Goal: Task Accomplishment & Management: Manage account settings

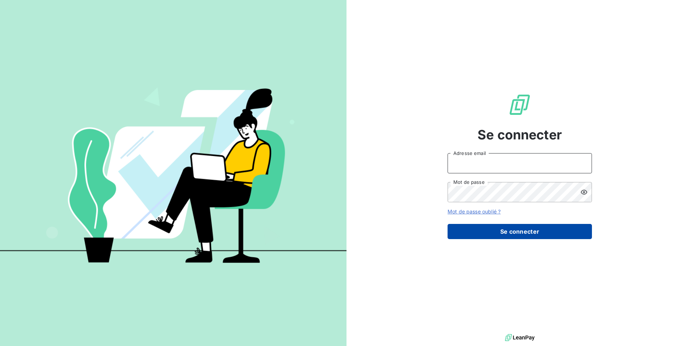
type input "support@centreviasana.com"
click at [536, 227] on button "Se connecter" at bounding box center [520, 231] width 144 height 15
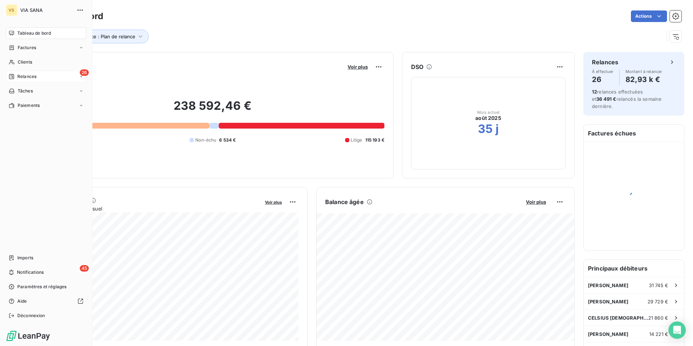
click at [15, 77] on div "Relances" at bounding box center [23, 76] width 28 height 6
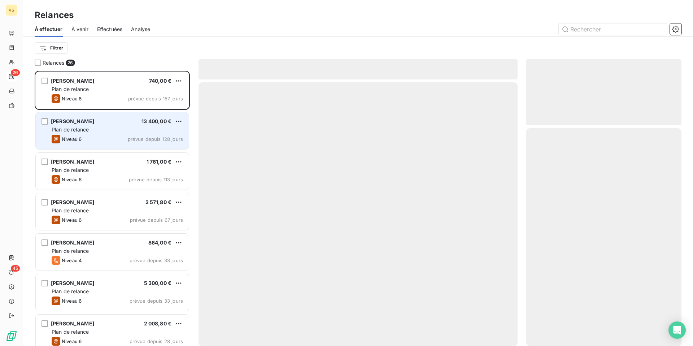
scroll to position [275, 155]
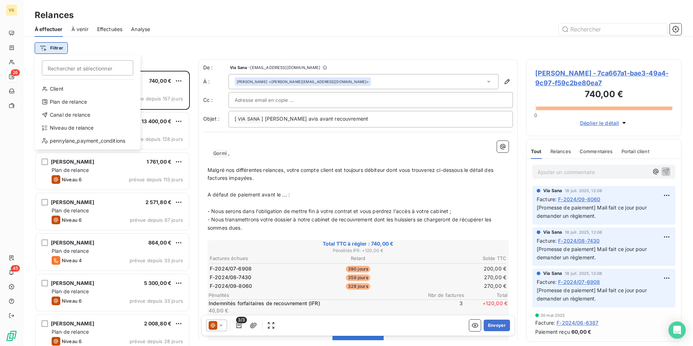
click at [56, 49] on html "VS 26 45 Relances À effectuer À venir Effectuées Analyse Filtrer Rechercher et …" at bounding box center [346, 173] width 693 height 346
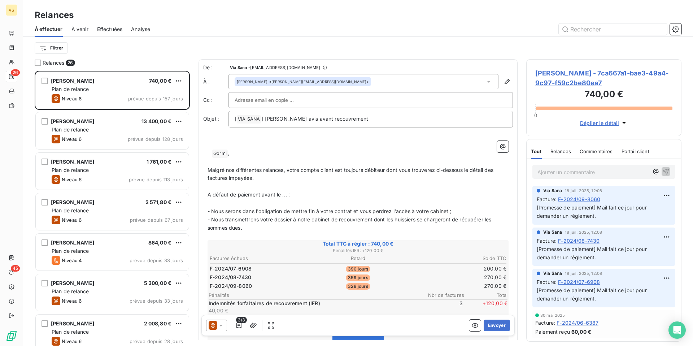
click at [110, 43] on html "VS 26 45 Relances À effectuer À venir Effectuées Analyse Filtrer Relances 26 [P…" at bounding box center [346, 173] width 693 height 346
click at [612, 32] on input "text" at bounding box center [613, 29] width 108 height 12
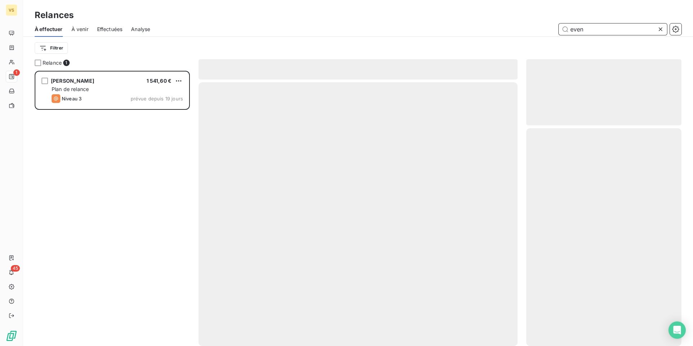
scroll to position [275, 155]
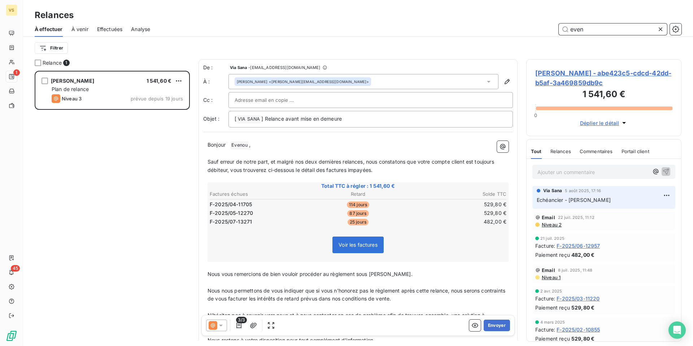
type input "even"
click at [592, 173] on p "Ajouter un commentaire ﻿" at bounding box center [592, 171] width 111 height 9
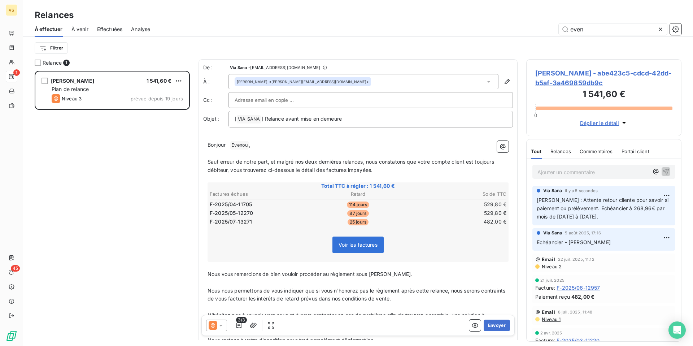
click at [584, 75] on span "[PERSON_NAME] - abe423c5-cdcd-42dd-b5af-3a469859db9c" at bounding box center [603, 77] width 137 height 19
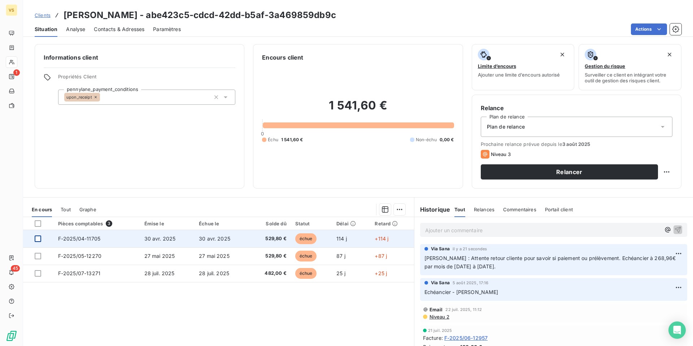
click at [39, 239] on div at bounding box center [38, 238] width 6 height 6
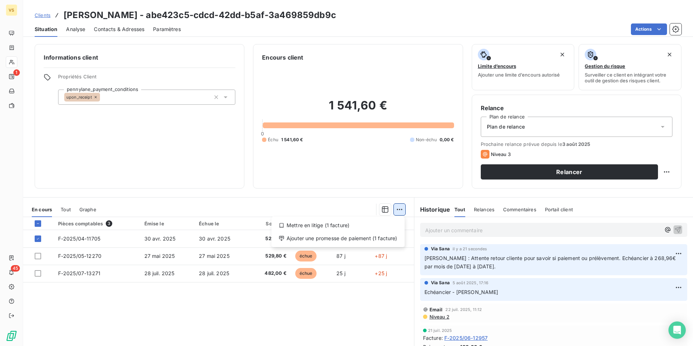
click at [397, 209] on html "VS 1 45 Clients [PERSON_NAME] - abe423c5-cdcd-42dd-b5af-3a469859db9c Situation …" at bounding box center [346, 173] width 693 height 346
click at [645, 29] on html "VS 1 45 Clients [PERSON_NAME] - abe423c5-cdcd-42dd-b5af-3a469859db9c Situation …" at bounding box center [346, 173] width 693 height 346
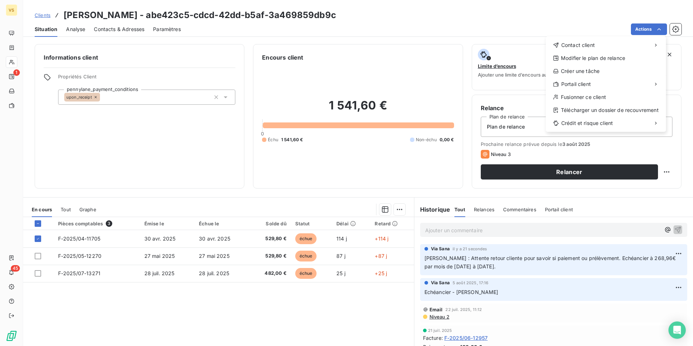
click at [645, 29] on html "VS 1 45 Clients [PERSON_NAME] - abe423c5-cdcd-42dd-b5af-3a469859db9c Situation …" at bounding box center [346, 173] width 693 height 346
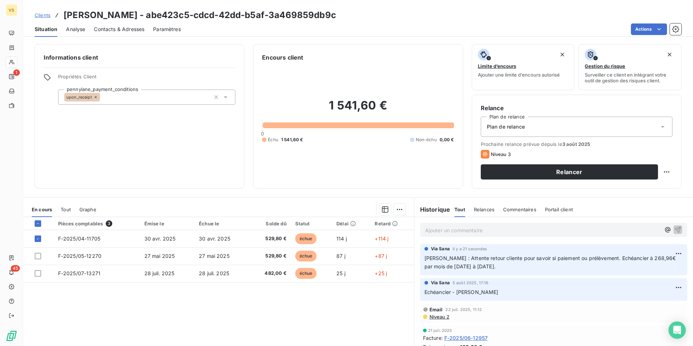
click at [173, 240] on html "VS 1 45 Clients [PERSON_NAME] - abe423c5-cdcd-42dd-b5af-3a469859db9c Situation …" at bounding box center [346, 173] width 693 height 346
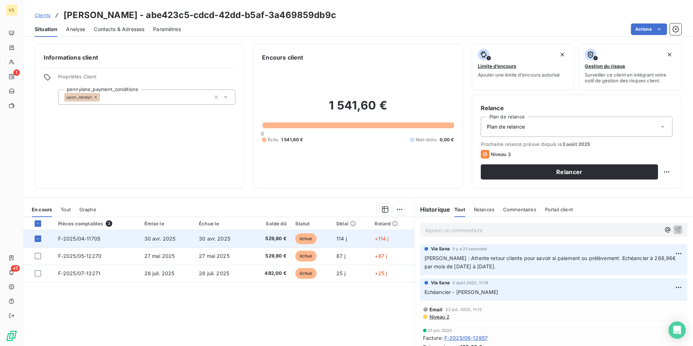
click at [162, 240] on span "30 avr. 2025" at bounding box center [159, 238] width 31 height 6
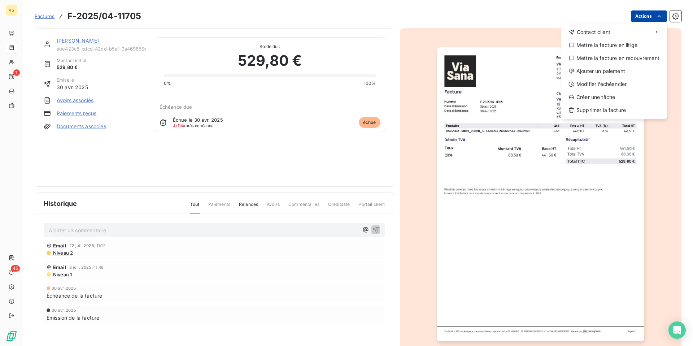
click at [653, 19] on html "VS 1 45 Factures F-2025/[PHONE_NUMBER] Actions Contact client Mettre la facture…" at bounding box center [346, 173] width 693 height 346
click at [607, 83] on div "Modifier l’échéancier" at bounding box center [614, 84] width 100 height 12
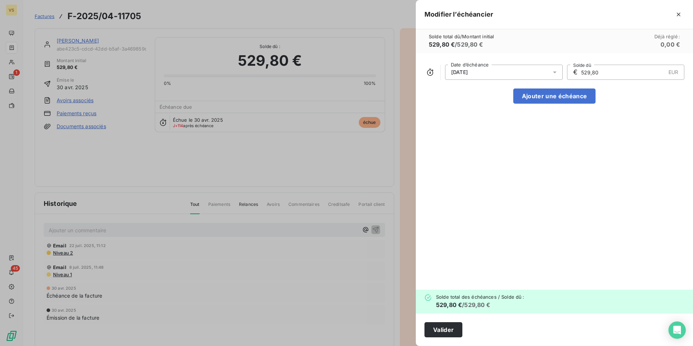
click at [499, 69] on div "[DATE]" at bounding box center [504, 72] width 118 height 15
click at [548, 99] on icon "Go to next month" at bounding box center [547, 101] width 6 height 6
click at [678, 14] on icon "button" at bounding box center [679, 15] width 4 height 4
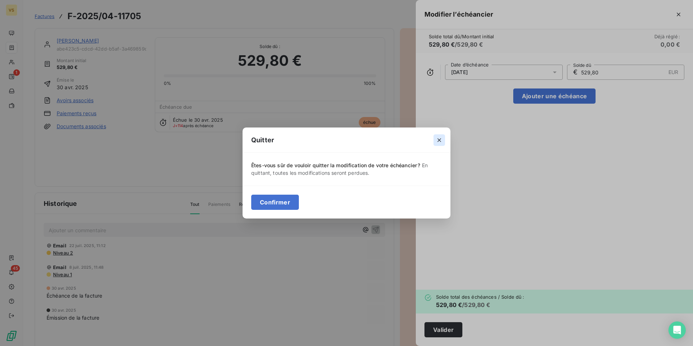
click at [439, 138] on icon "button" at bounding box center [439, 139] width 7 height 7
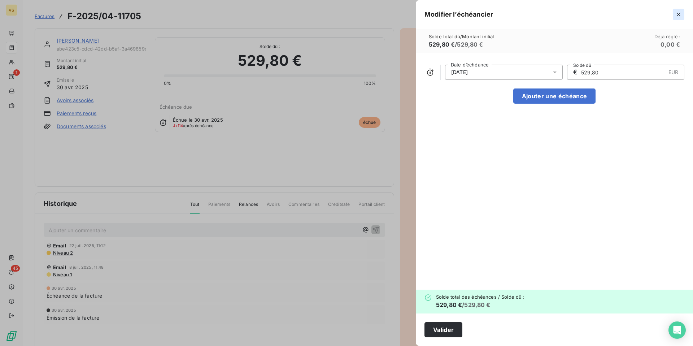
click at [678, 16] on icon "button" at bounding box center [678, 14] width 7 height 7
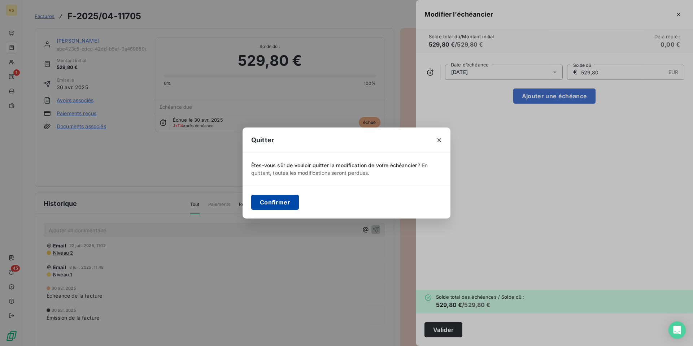
click at [281, 203] on button "Confirmer" at bounding box center [275, 202] width 48 height 15
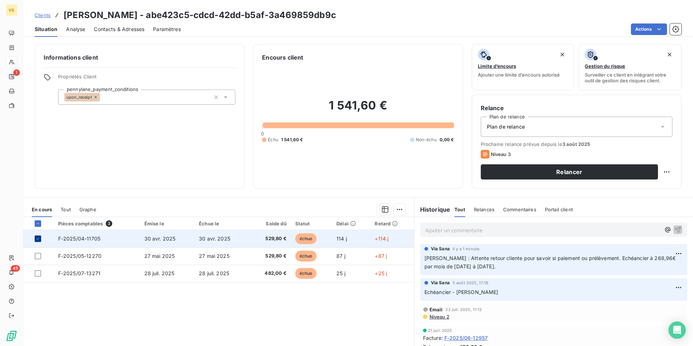
click at [38, 240] on icon at bounding box center [38, 238] width 4 height 4
click at [221, 235] on span "30 avr. 2025" at bounding box center [214, 238] width 31 height 6
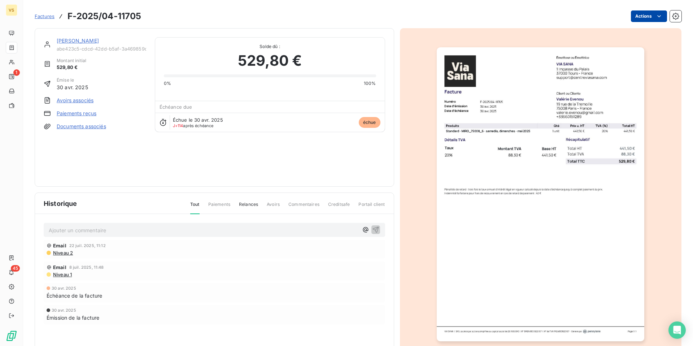
click at [652, 17] on html "VS 1 45 Factures F-2025/04-11705 Actions [PERSON_NAME] abe423c5-cdcd-42dd-b5af-…" at bounding box center [346, 173] width 693 height 346
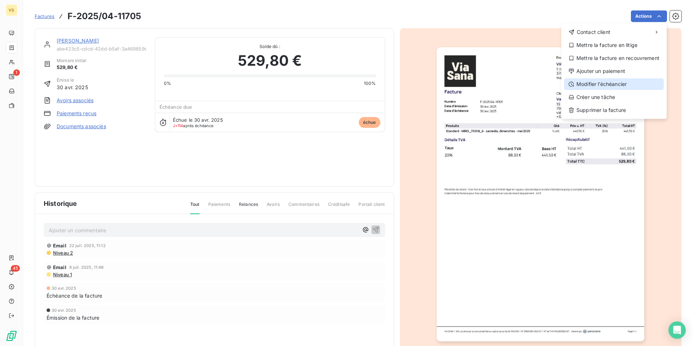
click at [609, 80] on div "Modifier l’échéancier" at bounding box center [614, 84] width 100 height 12
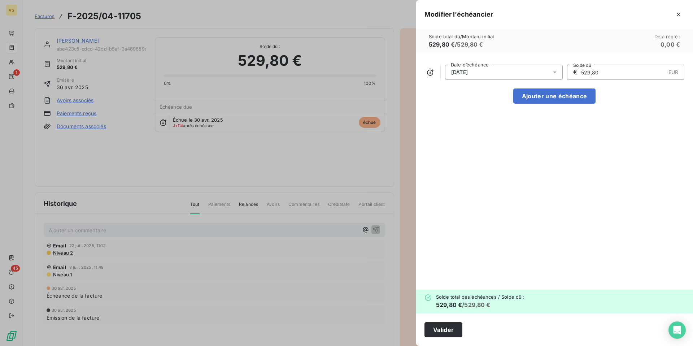
click at [536, 73] on div "[DATE]" at bounding box center [504, 72] width 118 height 15
click at [546, 101] on icon "Go to next month" at bounding box center [547, 101] width 6 height 6
click at [548, 100] on icon "Go to next month" at bounding box center [547, 101] width 3 height 6
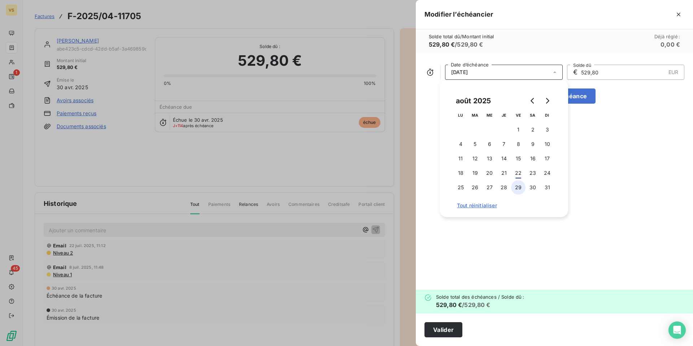
click at [518, 187] on button "29" at bounding box center [518, 187] width 14 height 14
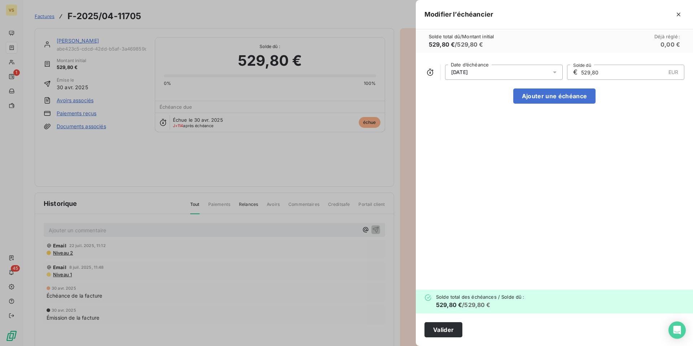
click at [589, 75] on input "529,80" at bounding box center [622, 72] width 85 height 14
drag, startPoint x: 593, startPoint y: 71, endPoint x: 568, endPoint y: 72, distance: 24.2
click at [568, 72] on div "€ 529,80 EUR Solde dû" at bounding box center [626, 72] width 118 height 15
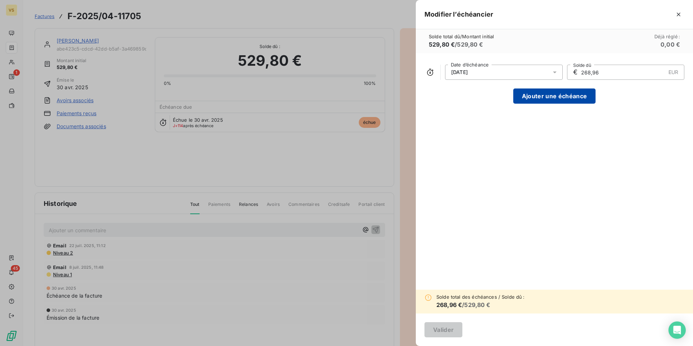
type input "268,96"
click at [554, 97] on button "Ajouter une échéance" at bounding box center [554, 95] width 82 height 15
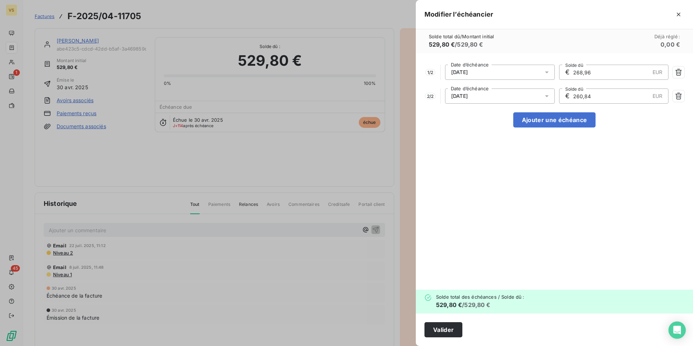
click at [468, 93] on span "[DATE]" at bounding box center [459, 96] width 17 height 6
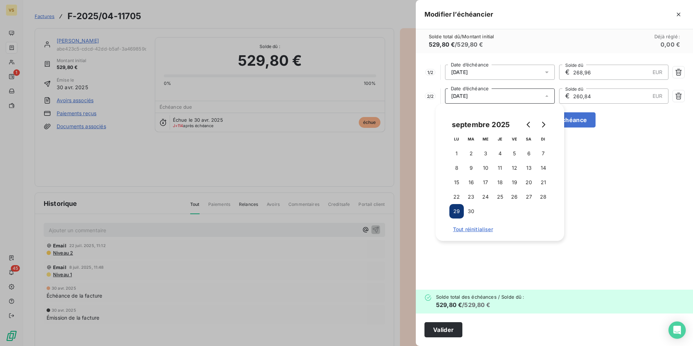
click at [468, 93] on span "[DATE]" at bounding box center [459, 96] width 17 height 6
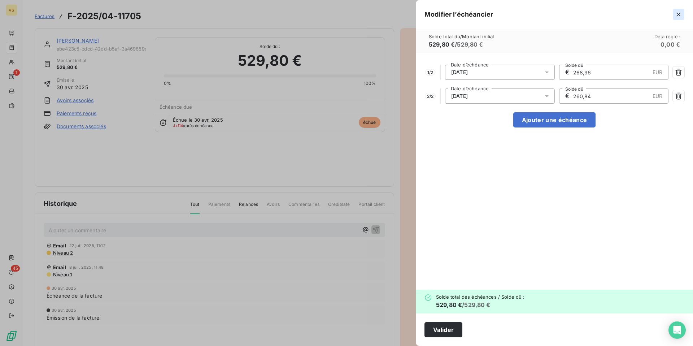
click at [678, 13] on icon "button" at bounding box center [678, 14] width 7 height 7
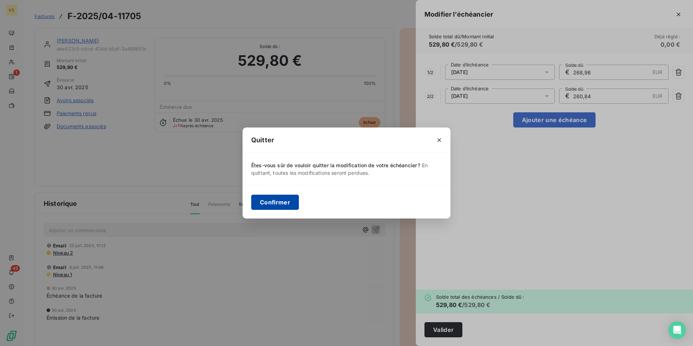
click at [263, 202] on button "Confirmer" at bounding box center [275, 202] width 48 height 15
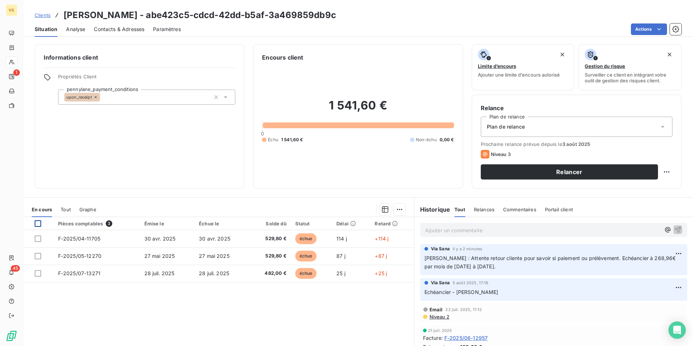
click at [40, 223] on div at bounding box center [38, 223] width 6 height 6
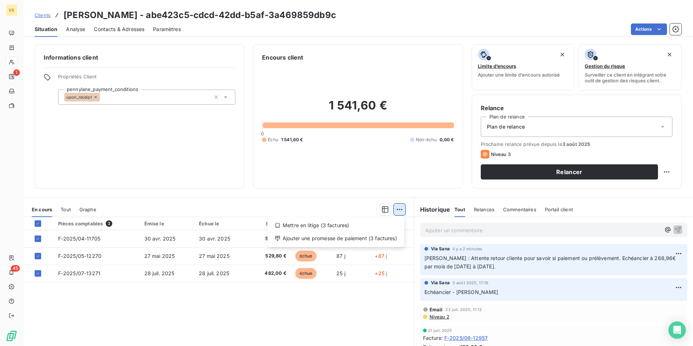
click at [398, 211] on html "VS 1 45 Clients [PERSON_NAME] - abe423c5-cdcd-42dd-b5af-3a469859db9c Situation …" at bounding box center [346, 173] width 693 height 346
click at [339, 239] on div "Ajouter une promesse de paiement (3 factures)" at bounding box center [335, 238] width 131 height 12
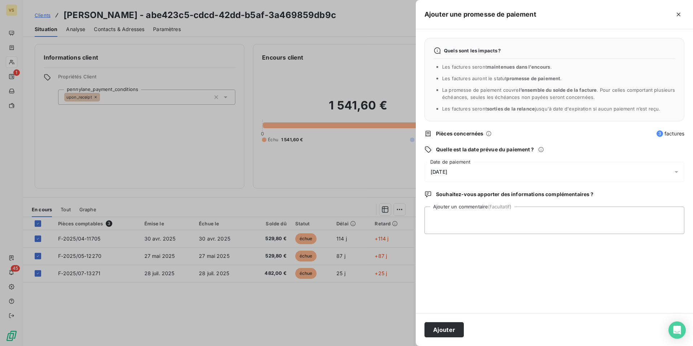
click at [447, 171] on span "[DATE]" at bounding box center [439, 172] width 17 height 6
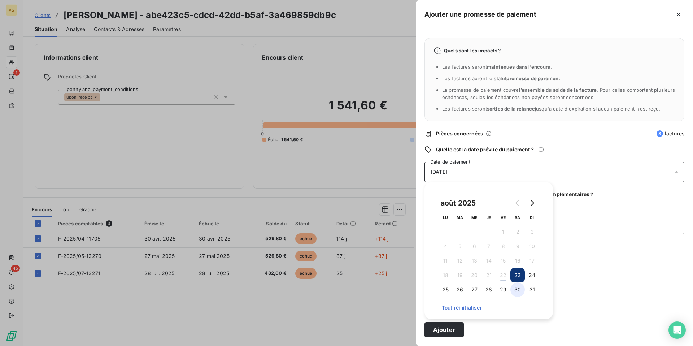
click at [514, 292] on button "30" at bounding box center [517, 289] width 14 height 14
click at [603, 218] on textarea "Ajouter un commentaire (facultatif)" at bounding box center [554, 219] width 260 height 27
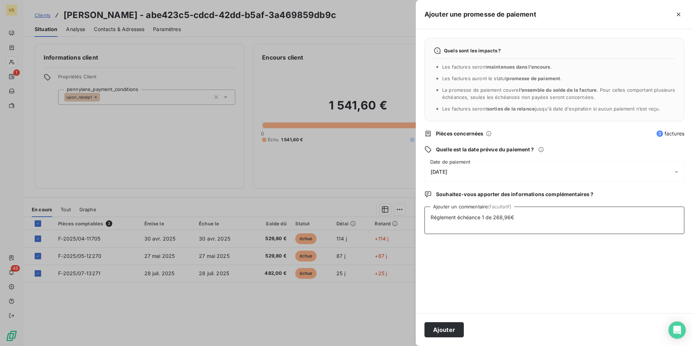
click at [435, 216] on textarea "Réglement échéance 1 de 268,96€" at bounding box center [554, 219] width 260 height 27
click at [436, 216] on textarea "Réglement échéance 1 de 268,96€" at bounding box center [554, 219] width 260 height 27
click at [553, 219] on textarea "Règlement échéance 1 de 268,96€" at bounding box center [554, 219] width 260 height 27
type textarea "Règlement échéance 1 de 268,96€ normalement prévue en août."
click at [448, 329] on button "Ajouter" at bounding box center [443, 329] width 39 height 15
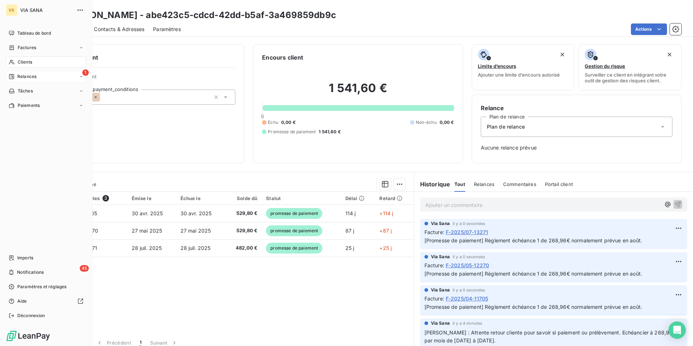
click at [37, 77] on div "1 Relances" at bounding box center [46, 77] width 80 height 12
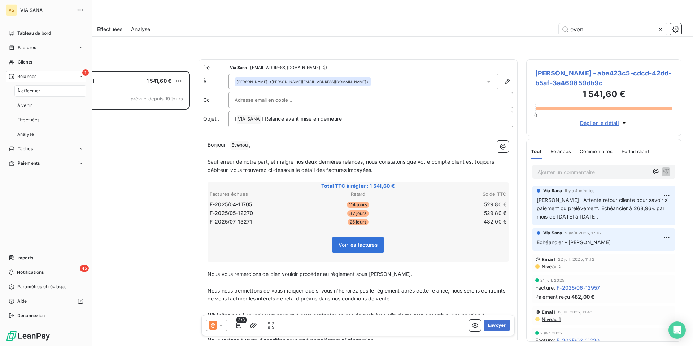
scroll to position [275, 155]
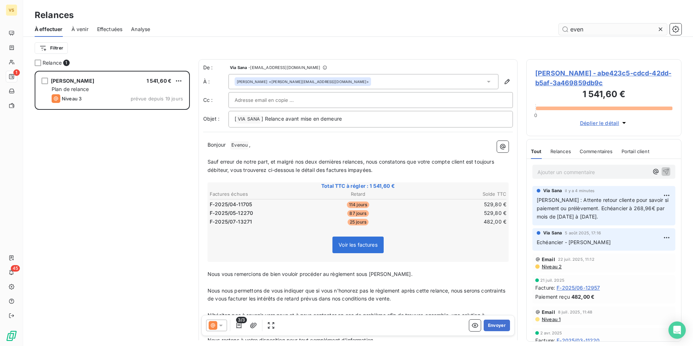
drag, startPoint x: 593, startPoint y: 31, endPoint x: 562, endPoint y: 28, distance: 31.2
click at [562, 28] on input "even" at bounding box center [613, 29] width 108 height 12
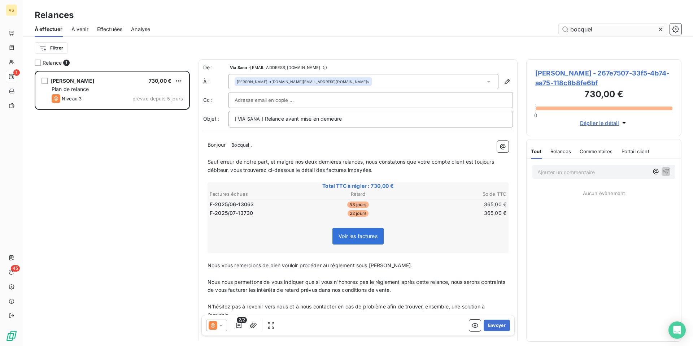
scroll to position [275, 155]
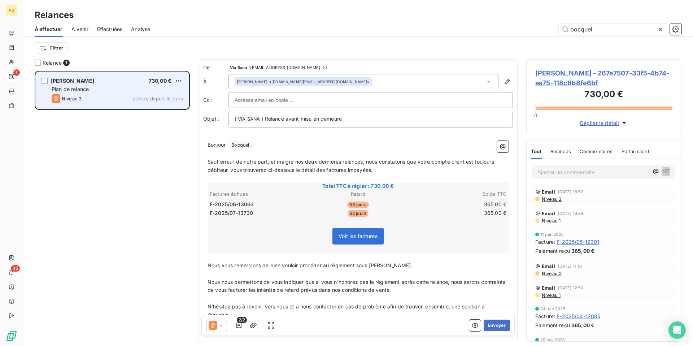
type input "bocquel"
click at [93, 92] on div "Plan de relance" at bounding box center [117, 89] width 131 height 7
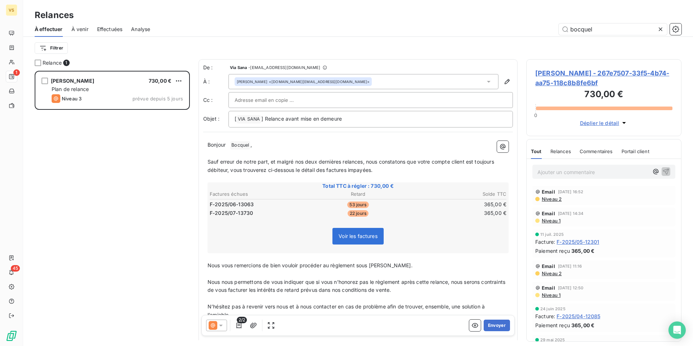
click at [228, 143] on p "Bonjour ﻿ Bocquel ﻿ ," at bounding box center [358, 145] width 301 height 9
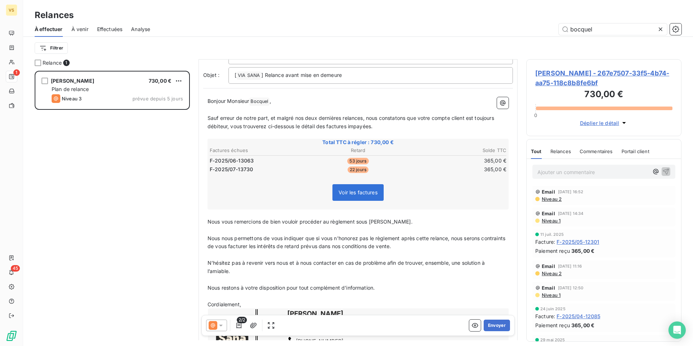
scroll to position [53, 0]
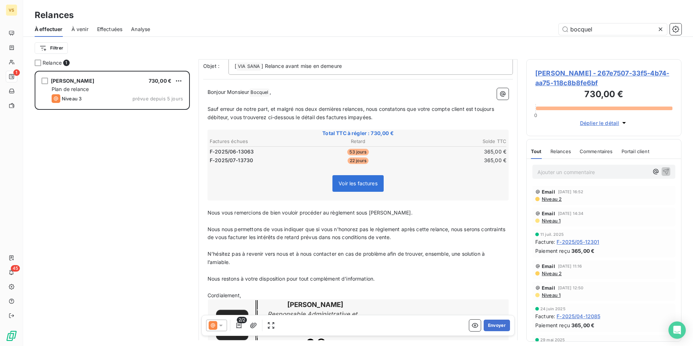
click at [388, 253] on span "N’hésitez pas à revenir vers nous et à nous contacter en cas de problème afin d…" at bounding box center [347, 257] width 279 height 14
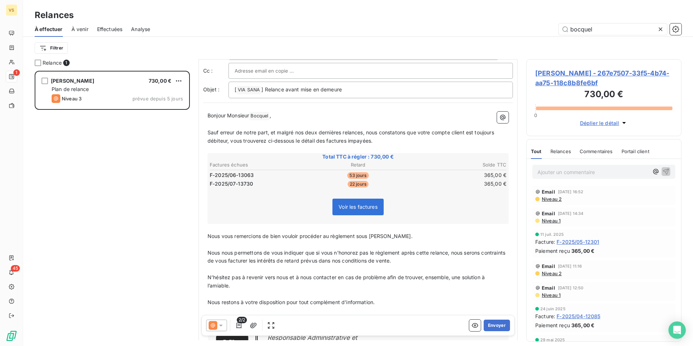
scroll to position [31, 0]
drag, startPoint x: 237, startPoint y: 114, endPoint x: 297, endPoint y: 113, distance: 59.9
click at [297, 113] on p "Bonjour Monsieur [PERSON_NAME] ﻿ ," at bounding box center [358, 114] width 301 height 9
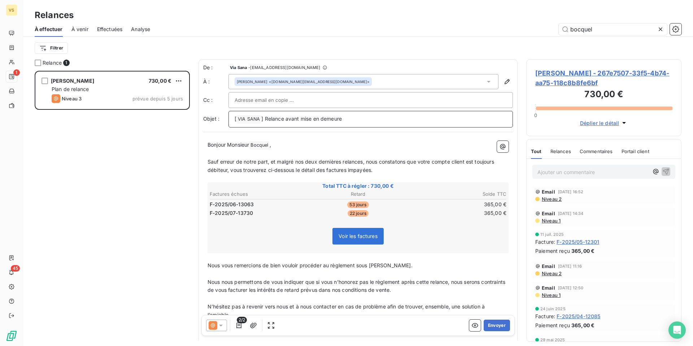
click at [306, 118] on span "] Relance avant mise en demeure" at bounding box center [301, 118] width 80 height 6
drag, startPoint x: 360, startPoint y: 121, endPoint x: 263, endPoint y: 122, distance: 97.5
click at [263, 122] on p "[ VIA SANA ﻿ ] Relance avant mise en demeure" at bounding box center [371, 119] width 272 height 9
click at [216, 324] on icon at bounding box center [213, 325] width 9 height 9
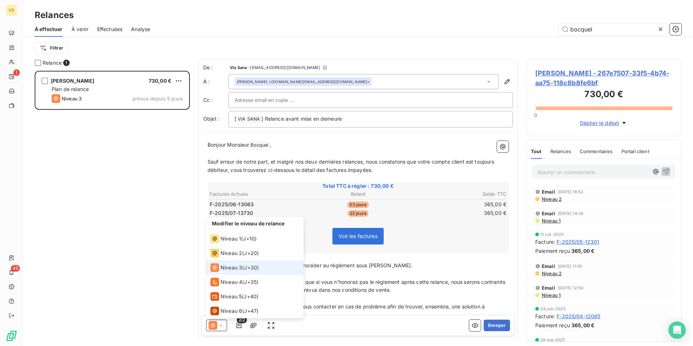
click at [232, 268] on span "Niveau 3" at bounding box center [232, 267] width 22 height 7
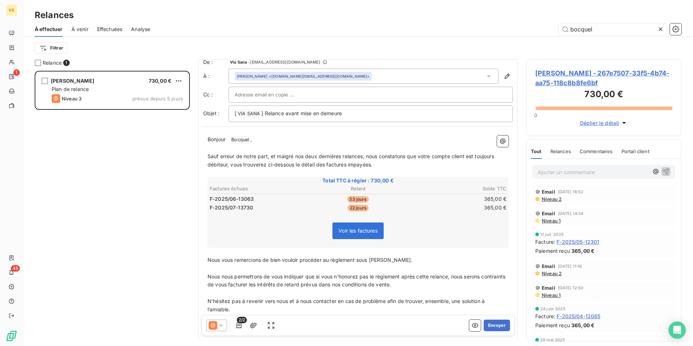
scroll to position [9, 0]
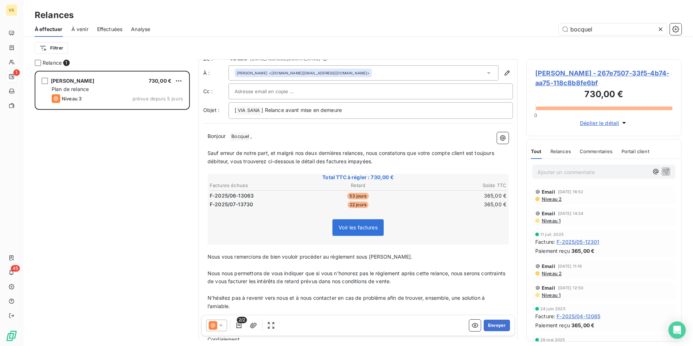
click at [229, 132] on p "Bonjour ﻿ Bocquel ﻿ ," at bounding box center [358, 136] width 301 height 9
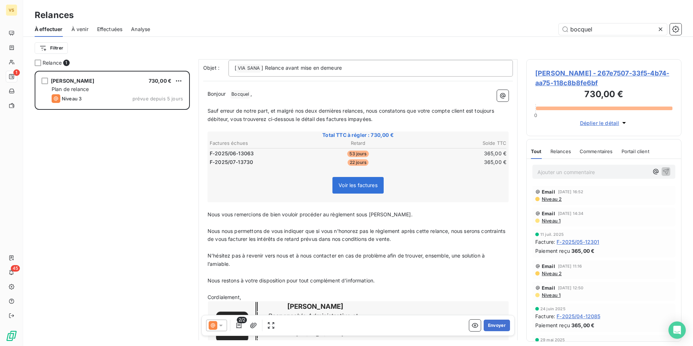
scroll to position [0, 0]
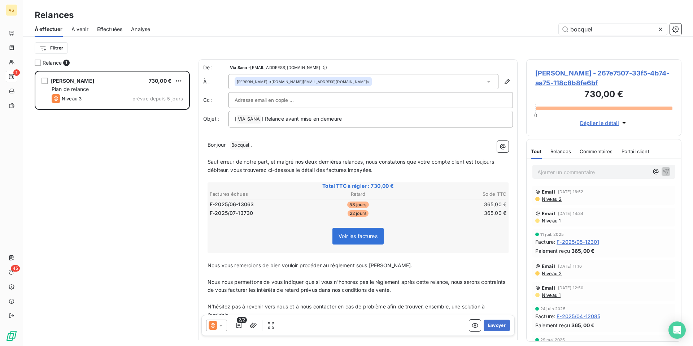
drag, startPoint x: 206, startPoint y: 144, endPoint x: 292, endPoint y: 143, distance: 86.6
click at [292, 143] on div "Bonjour ﻿ [PERSON_NAME] ﻿ , ﻿ Sauf erreur de notre part, et malgré nos deux der…" at bounding box center [358, 273] width 310 height 275
drag, startPoint x: 261, startPoint y: 146, endPoint x: 193, endPoint y: 144, distance: 67.1
click at [193, 144] on div "Relance 1 [PERSON_NAME] 730,00 € Plan de relance Niveau 3 prévue depuis 5 jours…" at bounding box center [358, 202] width 670 height 287
